Goal: Communication & Community: Share content

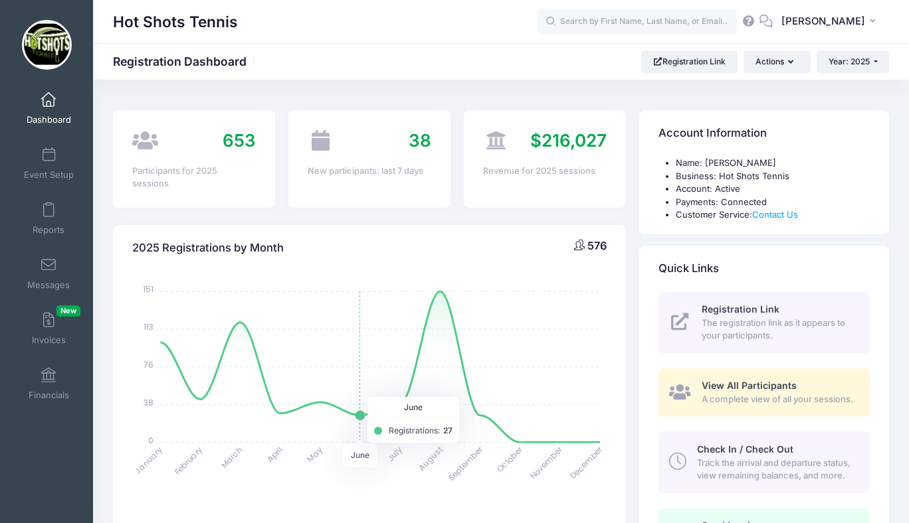
select select
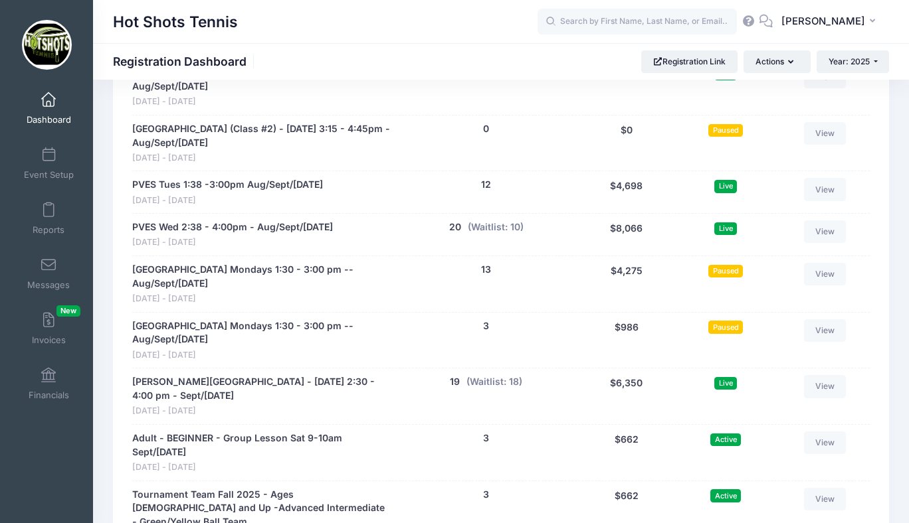
scroll to position [2795, 0]
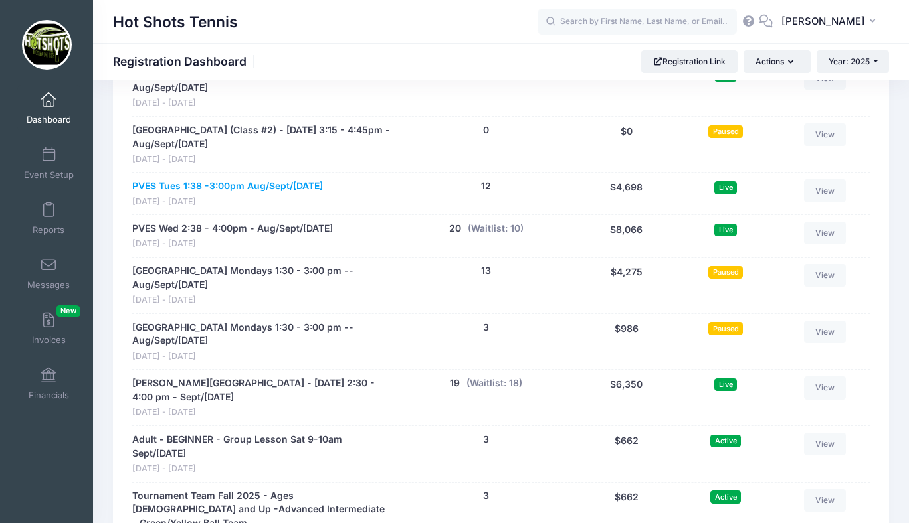
click at [278, 187] on link "PVES Tues 1:38 -3:00pm Aug/Sept/Oct 2025" at bounding box center [227, 186] width 191 height 14
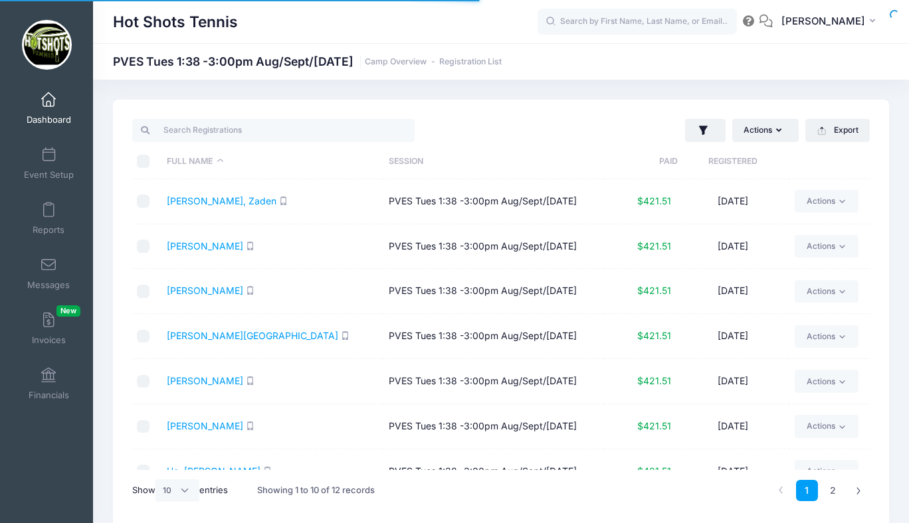
select select "10"
click at [48, 104] on span at bounding box center [48, 100] width 0 height 15
click at [621, 21] on input "text" at bounding box center [636, 22] width 199 height 27
type input "lucas"
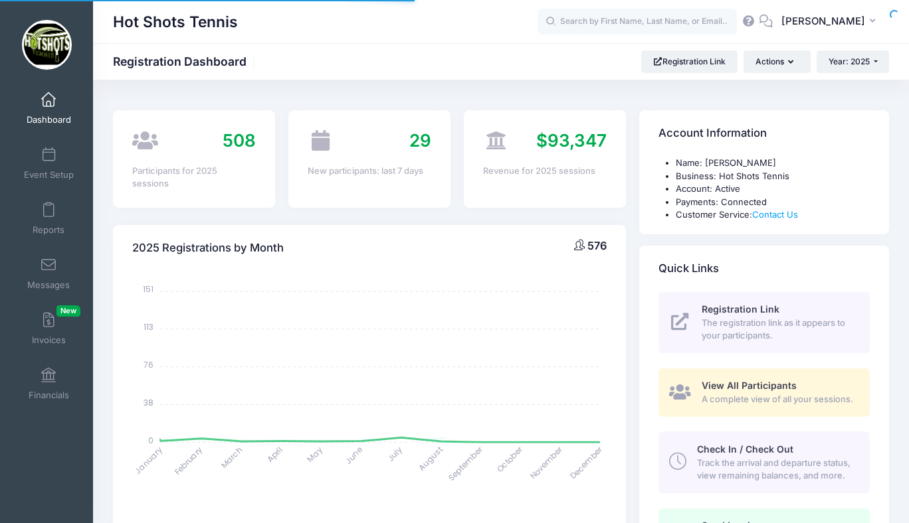
select select
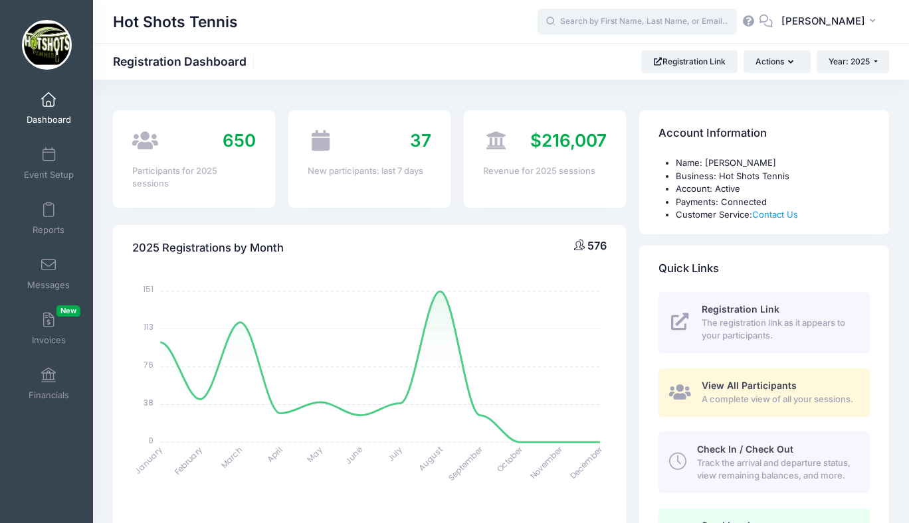
click at [618, 26] on input "text" at bounding box center [636, 22] width 199 height 27
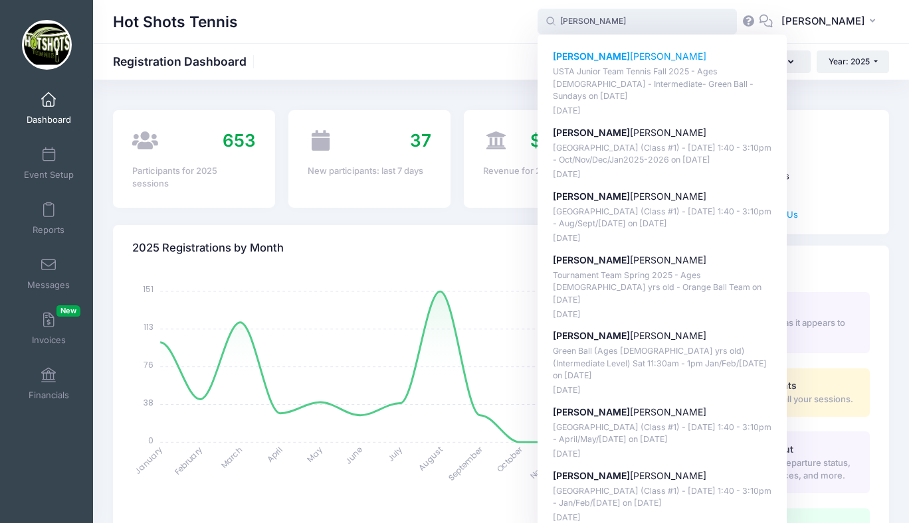
click at [608, 55] on p "Lucas Hui" at bounding box center [662, 57] width 219 height 14
type input "Lucas Hui (USTA Junior Team Tennis Fall 2025 - Ages 10-12 - Intermediate- Green…"
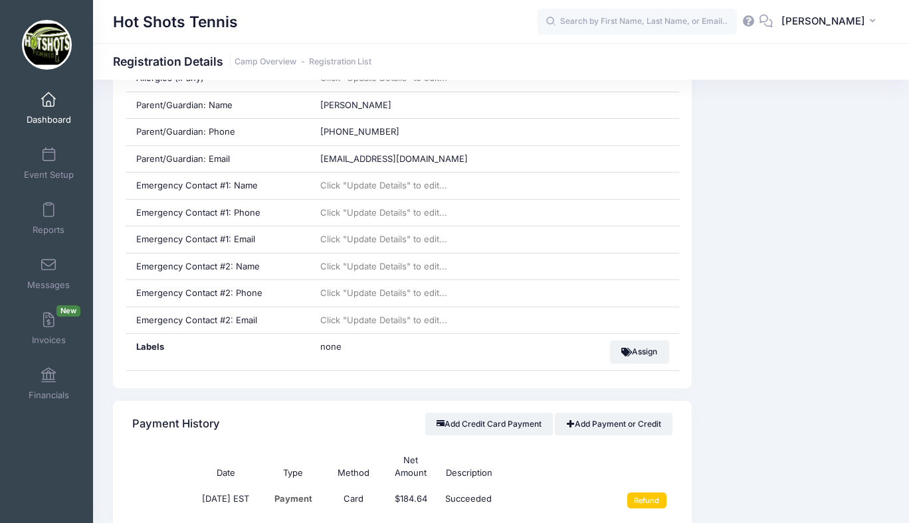
scroll to position [568, 0]
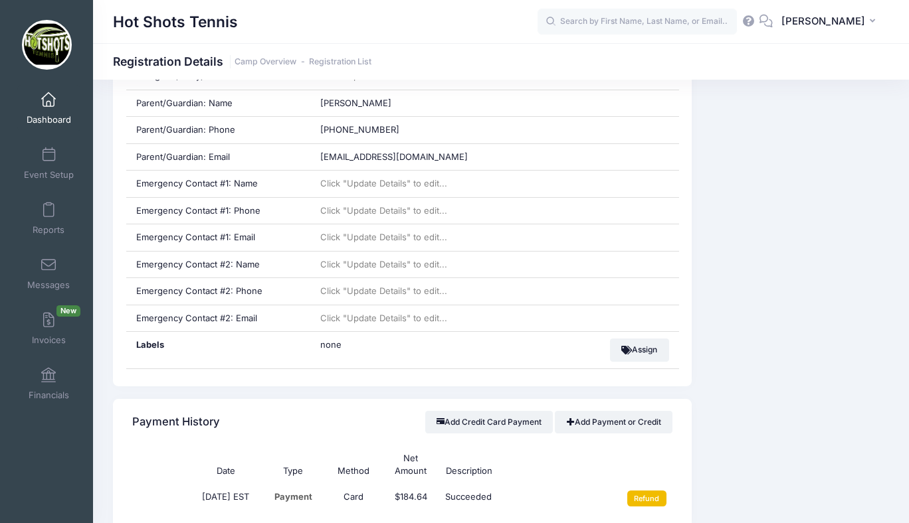
click at [643, 498] on input "Refund" at bounding box center [646, 499] width 39 height 16
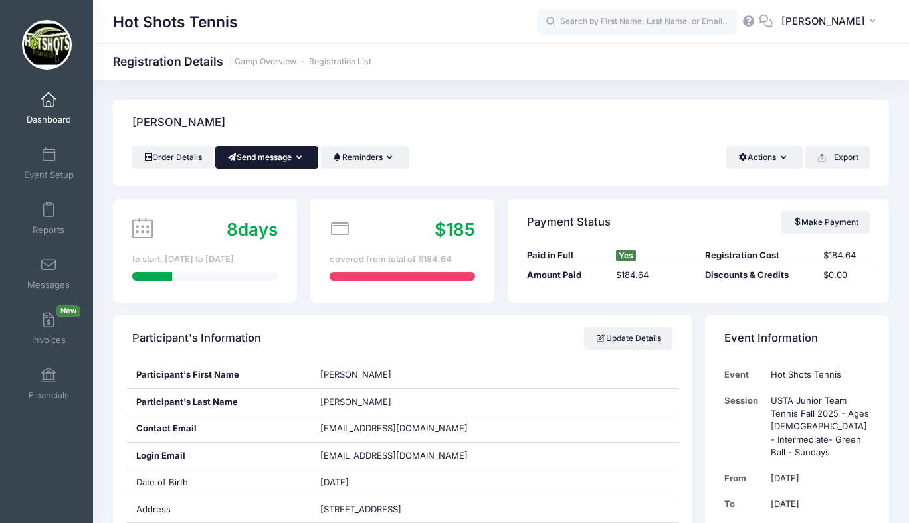
click at [288, 156] on button "Send message" at bounding box center [266, 157] width 103 height 23
click at [272, 217] on link "Send SMS" at bounding box center [276, 215] width 80 height 25
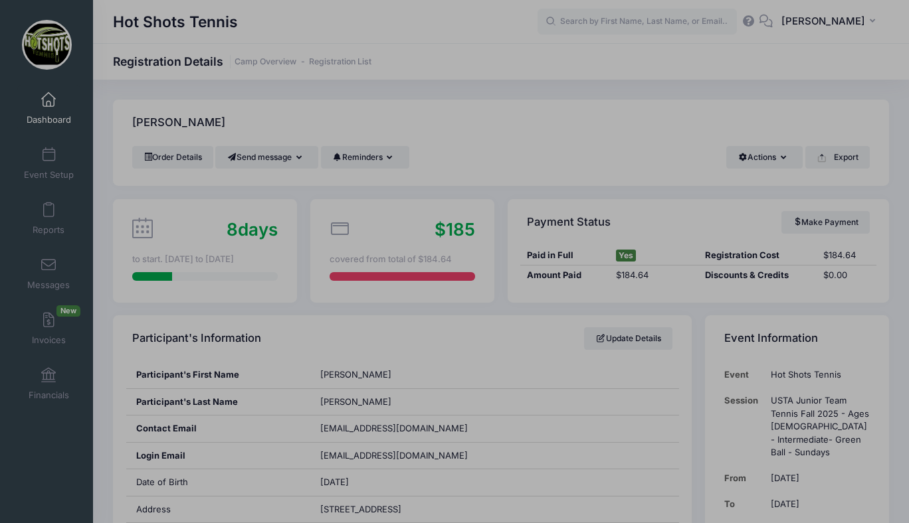
scroll to position [350, 0]
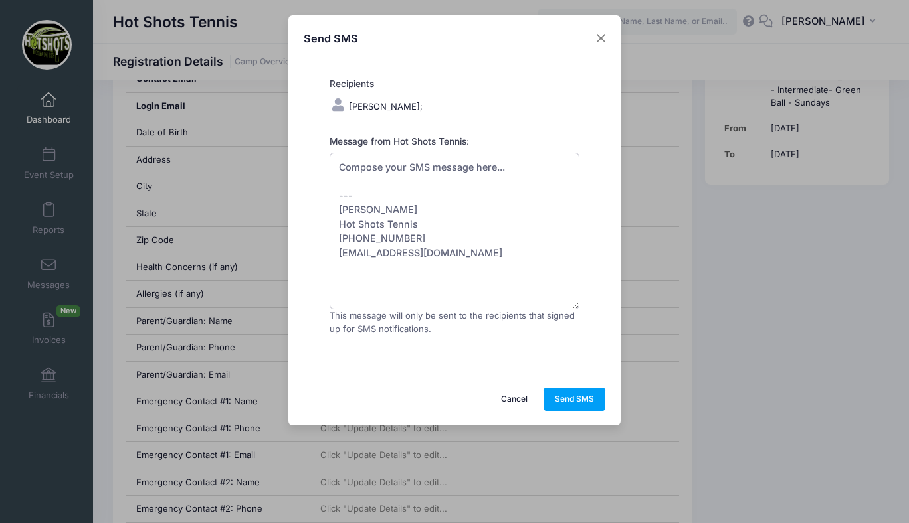
drag, startPoint x: 404, startPoint y: 181, endPoint x: 326, endPoint y: 169, distance: 78.5
click at [326, 169] on form "Recipients Hui, Lucas; Message from Hot Shots Tennis:" at bounding box center [454, 217] width 262 height 280
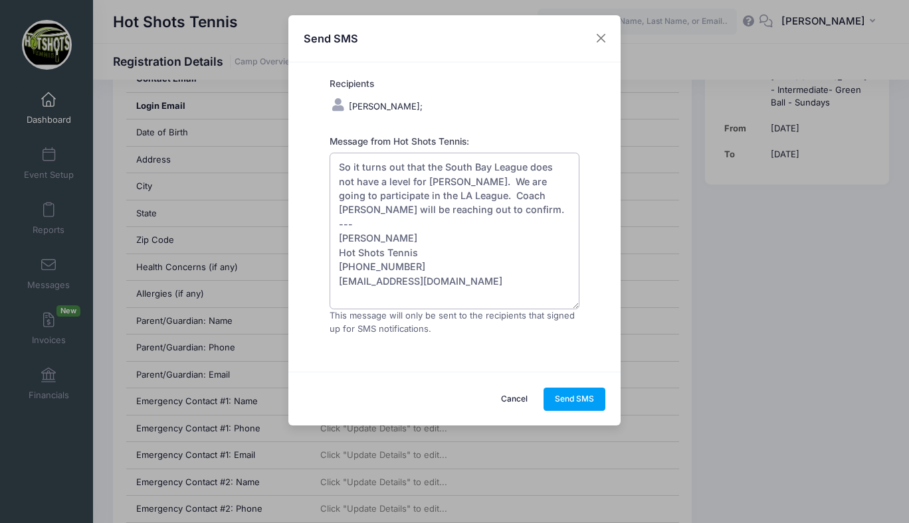
drag, startPoint x: 337, startPoint y: 166, endPoint x: 398, endPoint y: 207, distance: 74.2
click at [398, 207] on textarea "So it turns out that the South Bay League does not have a level for Lucas. We a…" at bounding box center [454, 231] width 250 height 157
drag, startPoint x: 410, startPoint y: 266, endPoint x: 339, endPoint y: 265, distance: 70.4
click at [339, 265] on textarea "So it turns out that the South Bay League does not have a level for Lucas. We a…" at bounding box center [454, 231] width 250 height 157
type textarea "So it turns out that the South Bay League does not have a level for Lucas. We a…"
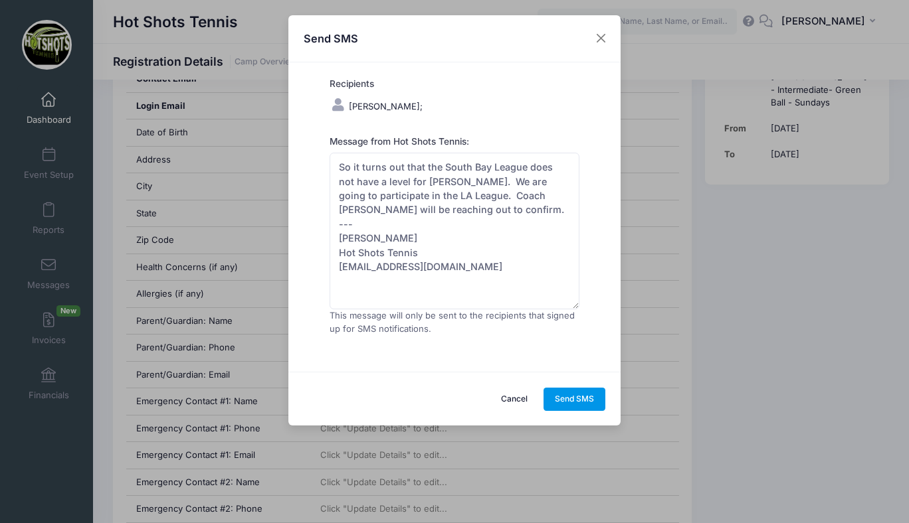
click at [567, 399] on button "Send SMS" at bounding box center [574, 399] width 62 height 23
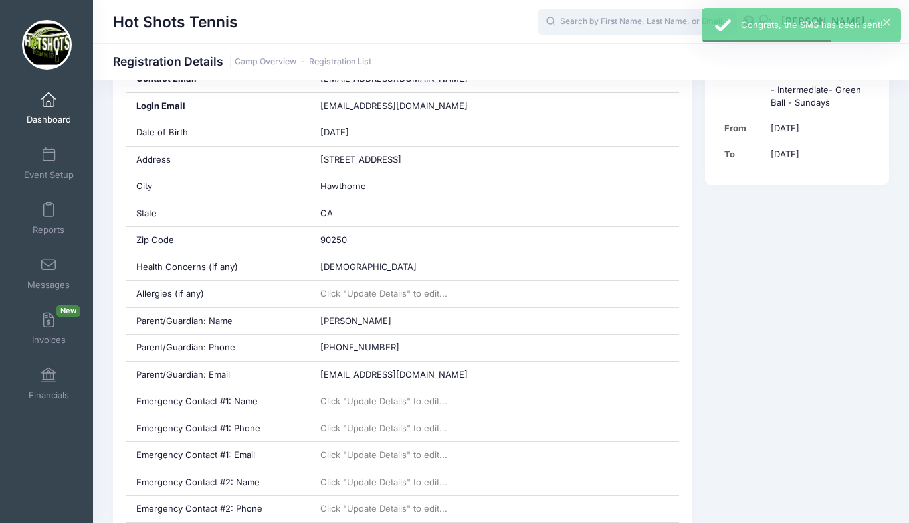
click at [622, 21] on input "text" at bounding box center [636, 22] width 199 height 27
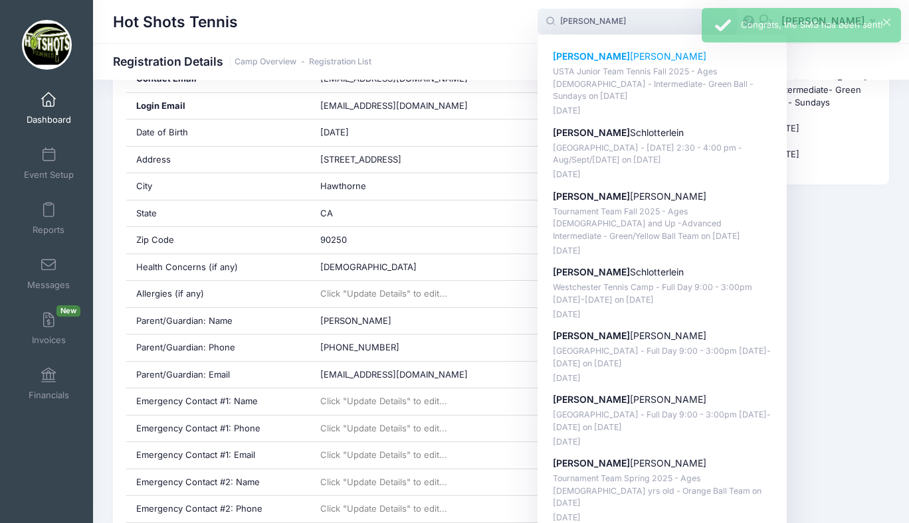
click at [606, 54] on strong "William" at bounding box center [591, 55] width 77 height 11
type input "William Baumler (USTA Junior Team Tennis Fall 2025 - Ages 10-12 - Intermediate-…"
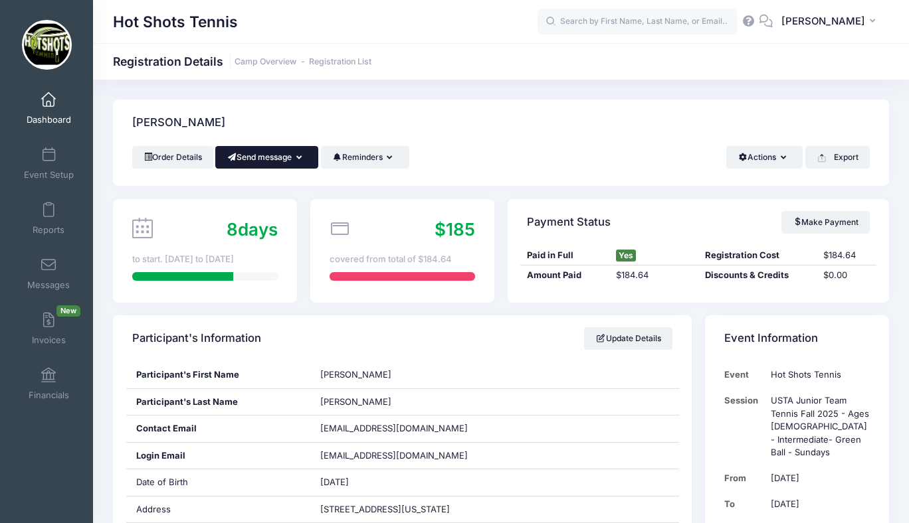
click at [287, 156] on button "Send message" at bounding box center [266, 157] width 103 height 23
click at [278, 188] on link "Send Email" at bounding box center [276, 189] width 80 height 25
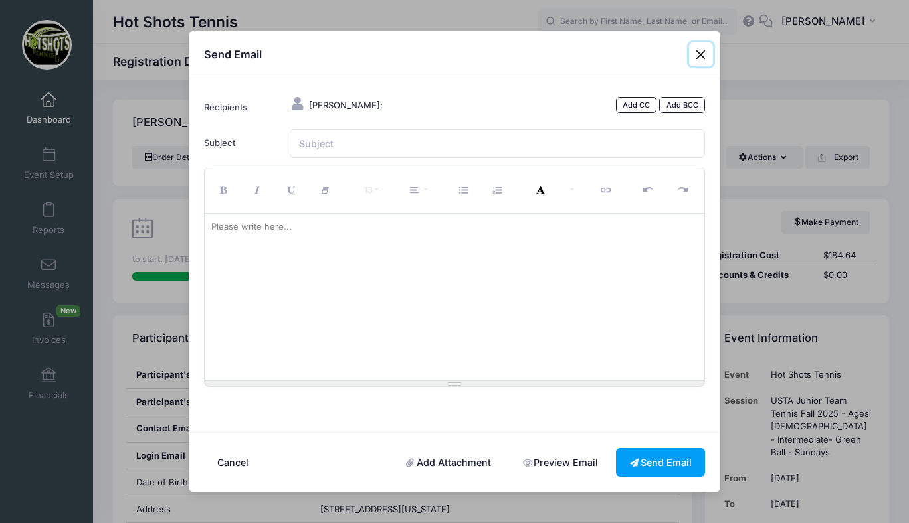
click at [699, 53] on button "Close" at bounding box center [701, 55] width 24 height 24
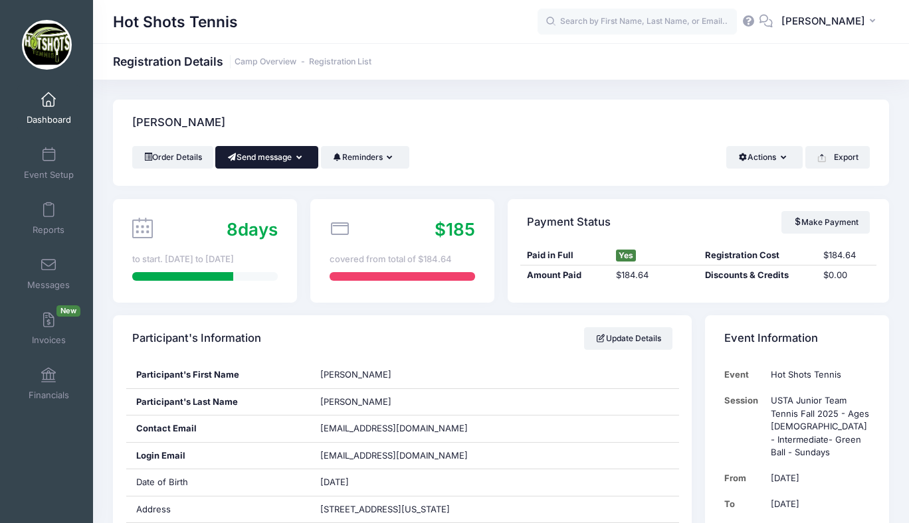
click at [282, 158] on button "Send message" at bounding box center [266, 157] width 103 height 23
click at [278, 213] on link "Send SMS" at bounding box center [276, 215] width 80 height 25
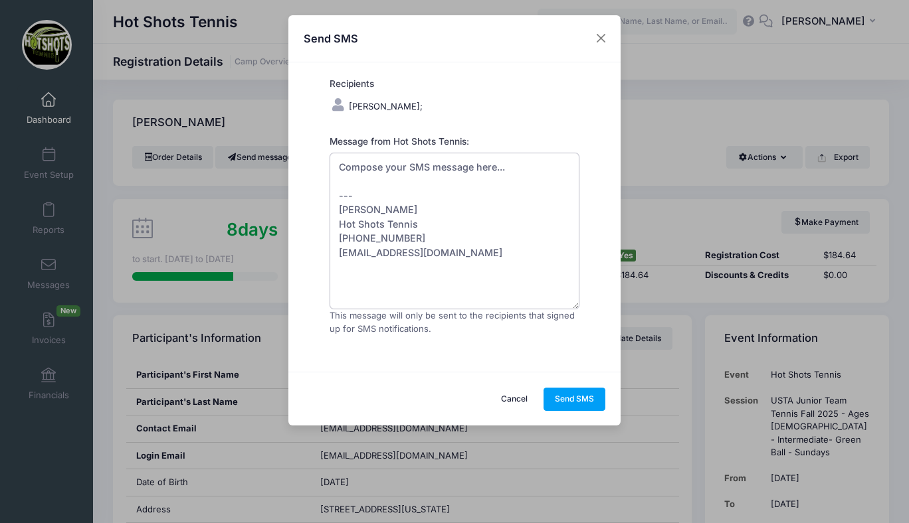
drag, startPoint x: 366, startPoint y: 181, endPoint x: 335, endPoint y: 170, distance: 32.6
click at [335, 170] on textarea "Compose your SMS message here... --- Rob Gurden Hot Shots Tennis (310) 818-1431…" at bounding box center [454, 231] width 250 height 157
paste textarea "So it turns out that the South Bay League does not have a level for Lucas. We a…"
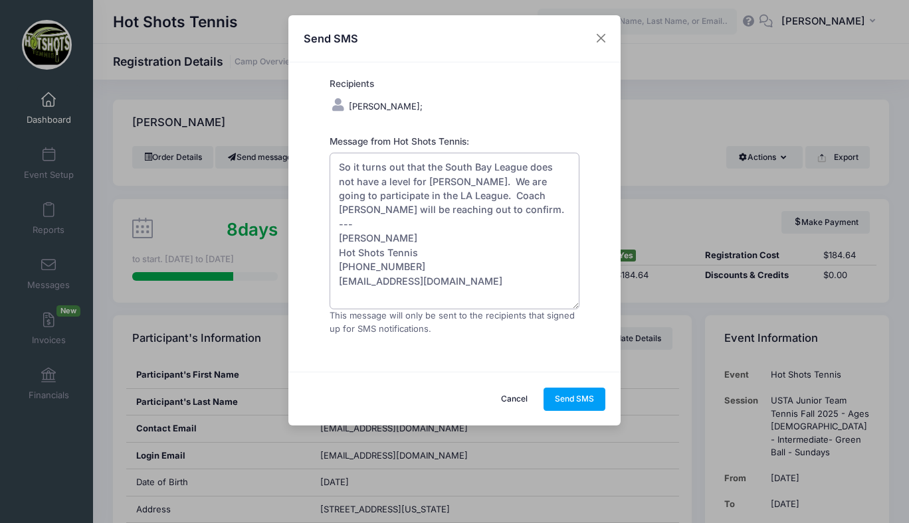
click at [436, 183] on textarea "So it turns out that the South Bay League does not have a level for Lucas. We a…" at bounding box center [454, 231] width 250 height 157
drag, startPoint x: 410, startPoint y: 265, endPoint x: 337, endPoint y: 264, distance: 73.7
click at [337, 264] on textarea "So it turns out that the South Bay League does not have a level for William. We…" at bounding box center [454, 231] width 250 height 157
type textarea "So it turns out that the South Bay League does not have a level for William. We…"
click at [571, 398] on button "Send SMS" at bounding box center [574, 399] width 62 height 23
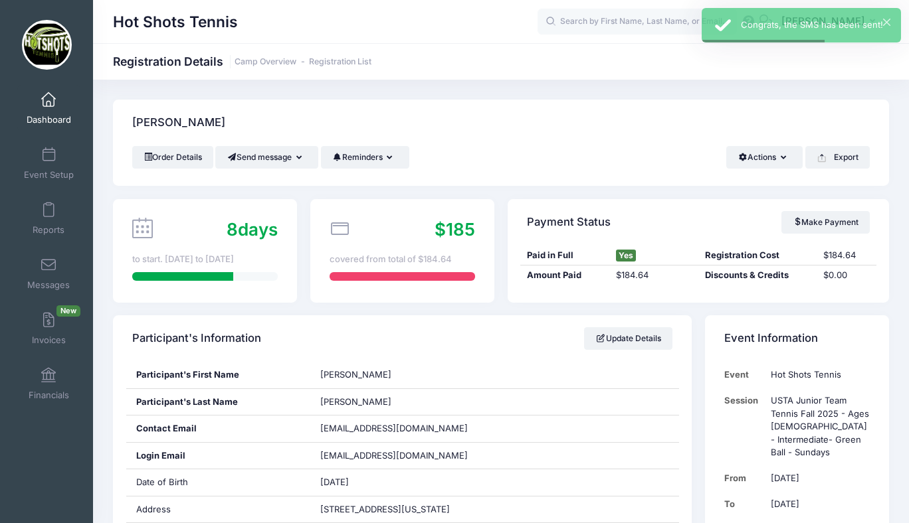
click at [49, 108] on link "Dashboard" at bounding box center [48, 108] width 63 height 46
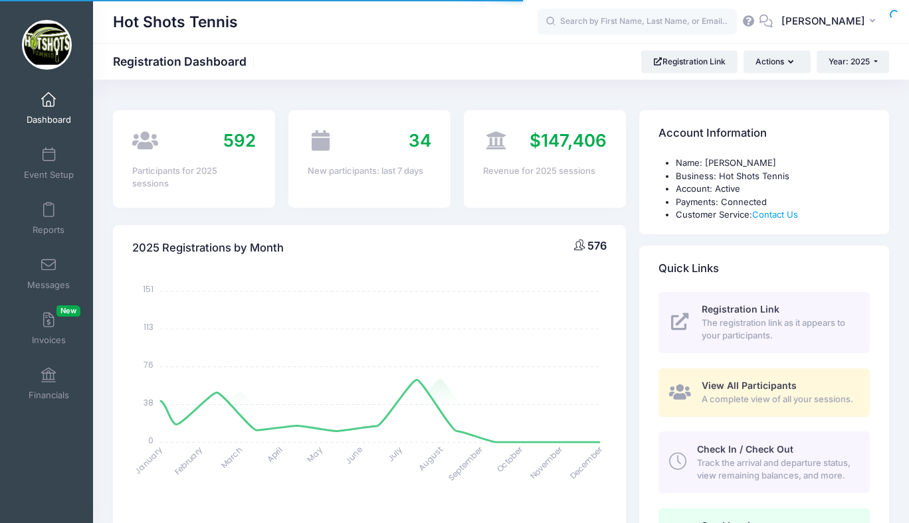
select select
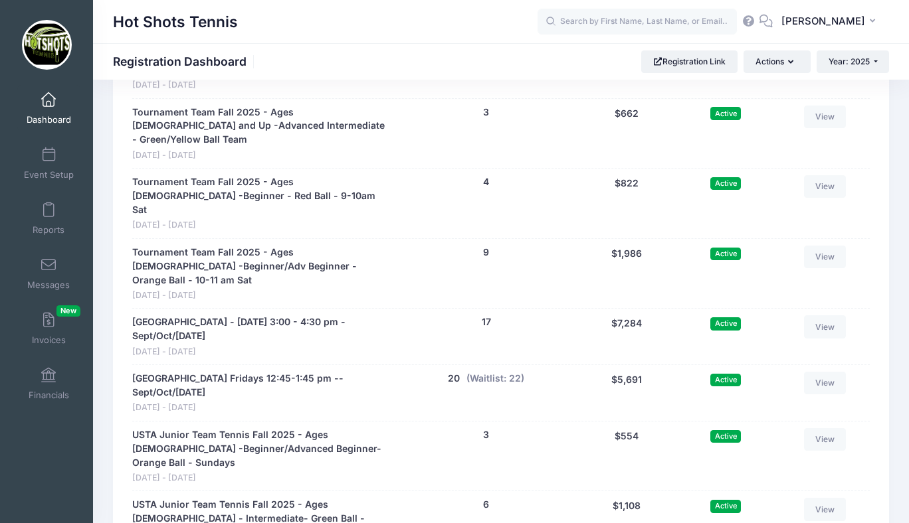
scroll to position [3185, 0]
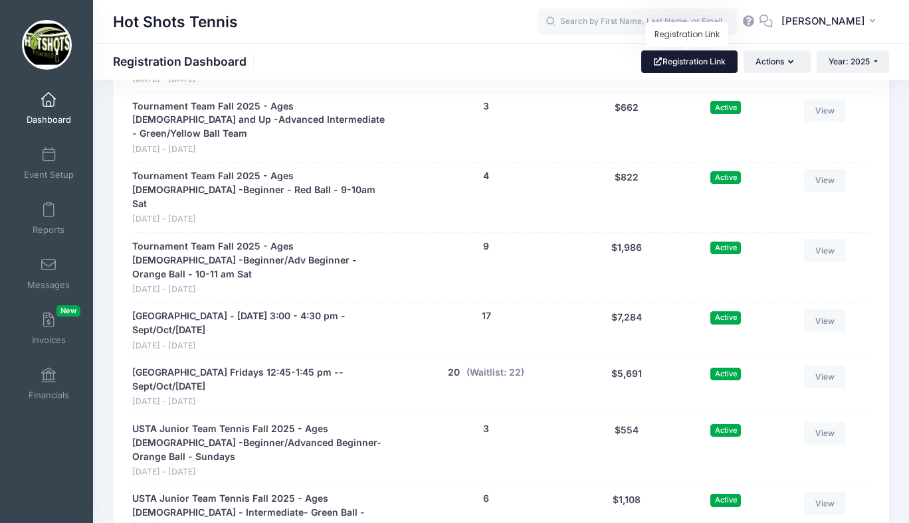
click at [688, 59] on link "Registration Link" at bounding box center [689, 61] width 96 height 23
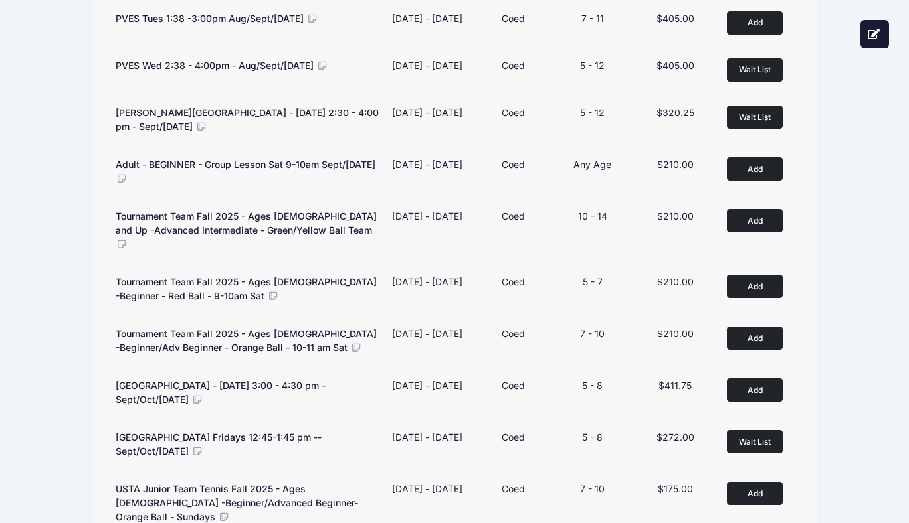
scroll to position [292, 0]
